Goal: Task Accomplishment & Management: Use online tool/utility

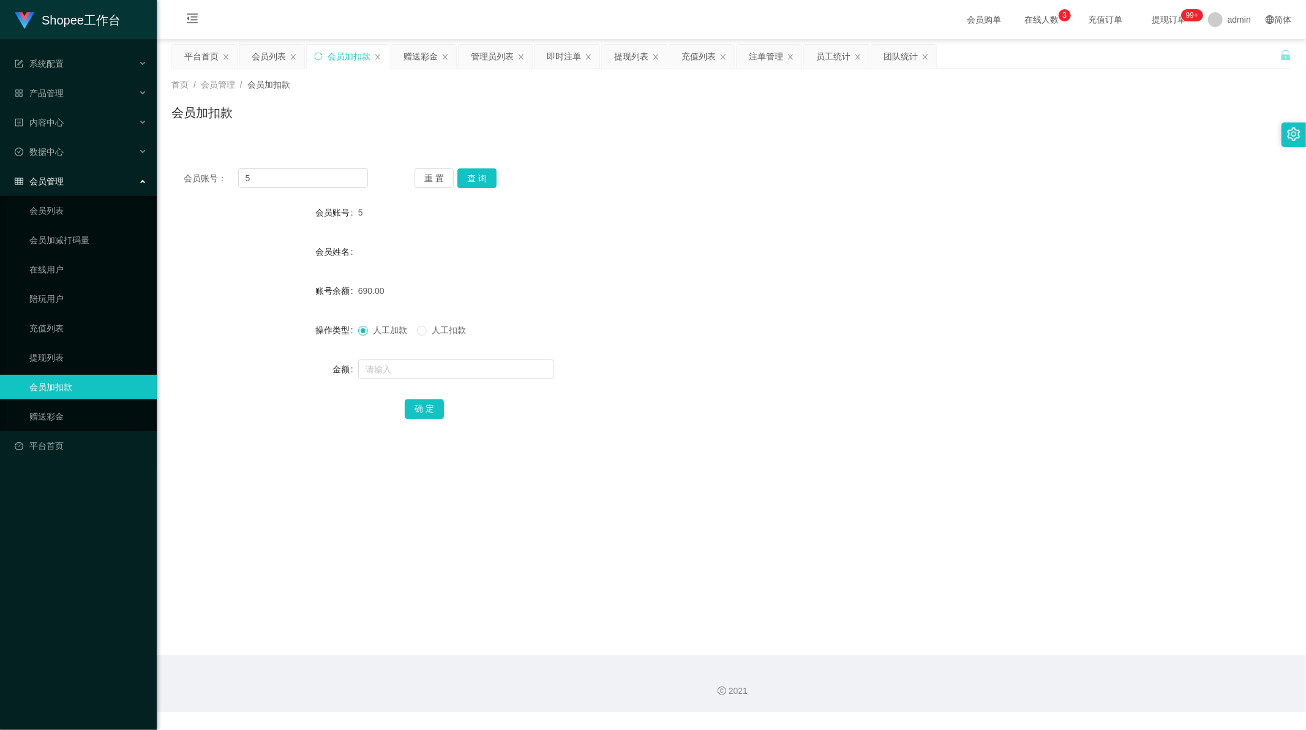
scroll to position [1, 0]
click at [271, 178] on input "5" at bounding box center [303, 178] width 130 height 20
drag, startPoint x: 271, startPoint y: 178, endPoint x: 514, endPoint y: 179, distance: 243.1
click at [279, 179] on input "5" at bounding box center [303, 178] width 130 height 20
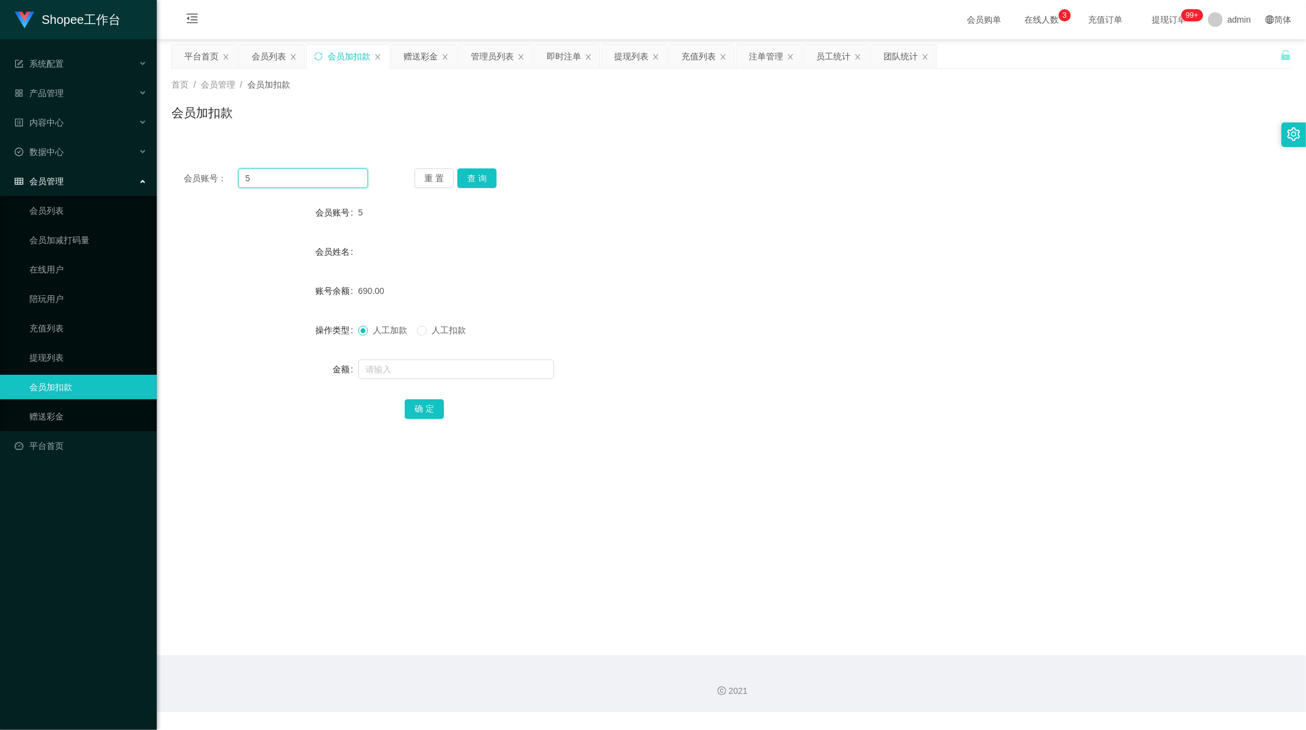
paste input "98"
type input "98"
click at [479, 173] on button "查 询" at bounding box center [476, 178] width 39 height 20
click at [432, 366] on input "text" at bounding box center [456, 369] width 196 height 20
type input "10"
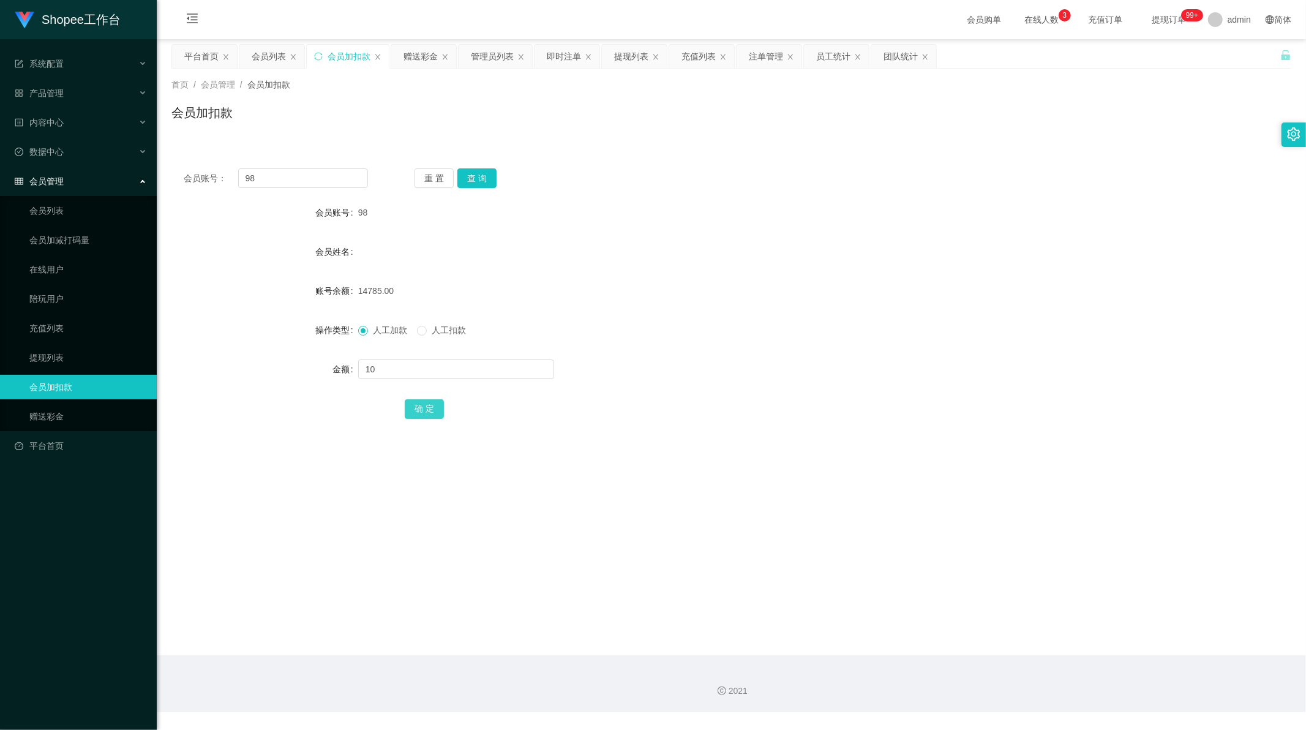
click at [430, 411] on button "确 定" at bounding box center [424, 409] width 39 height 20
click at [644, 126] on div "会员加扣款" at bounding box center [731, 117] width 1120 height 28
